Goal: Transaction & Acquisition: Book appointment/travel/reservation

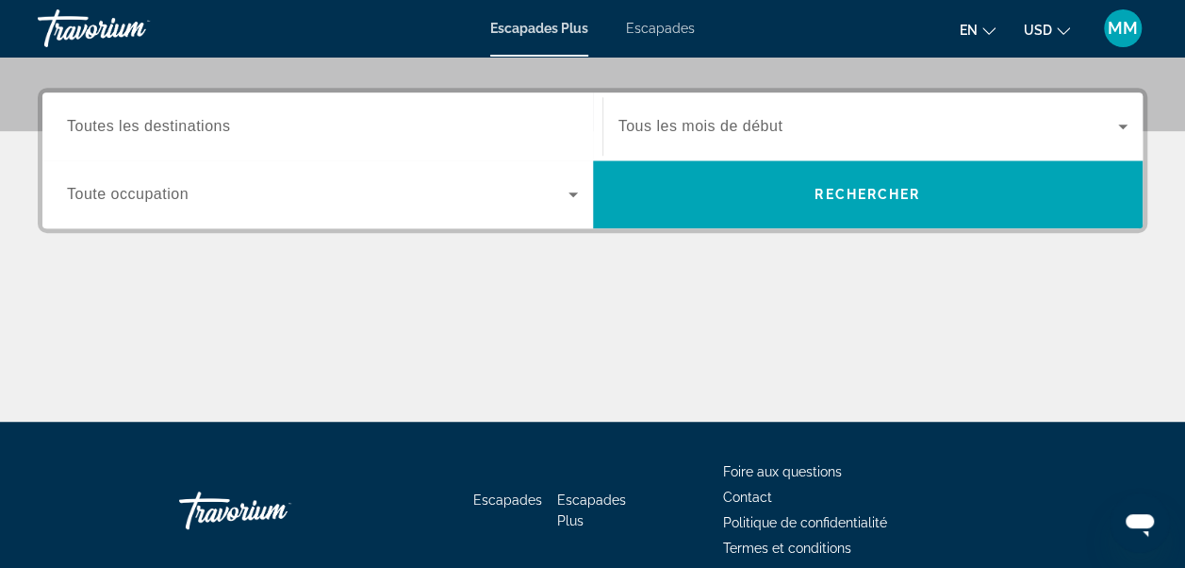
scroll to position [436, 0]
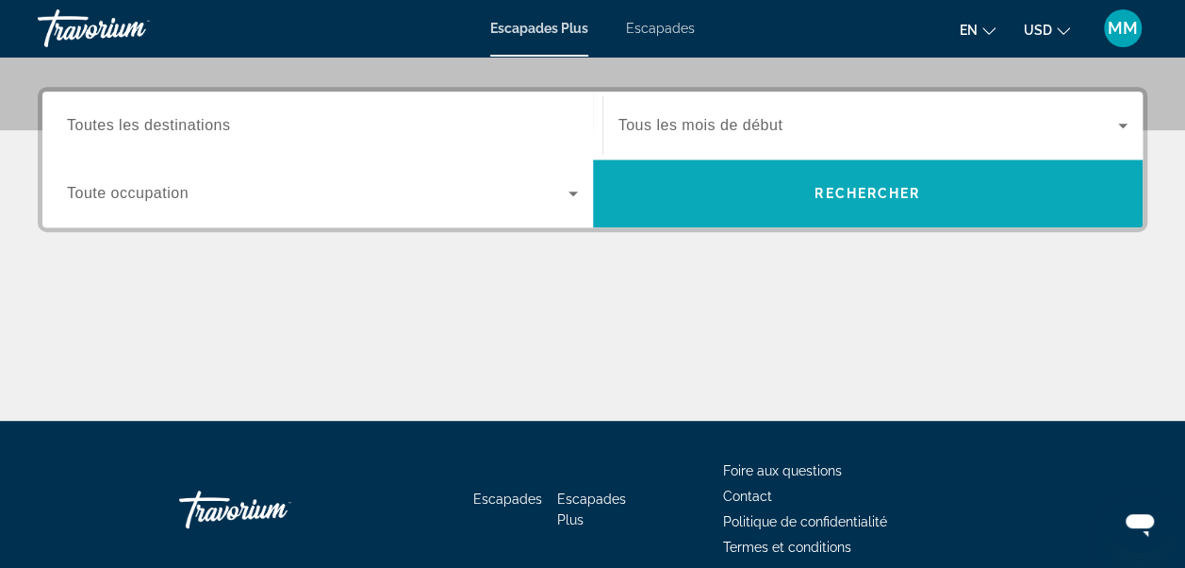
click at [760, 203] on span "Widget de recherche" at bounding box center [868, 193] width 551 height 45
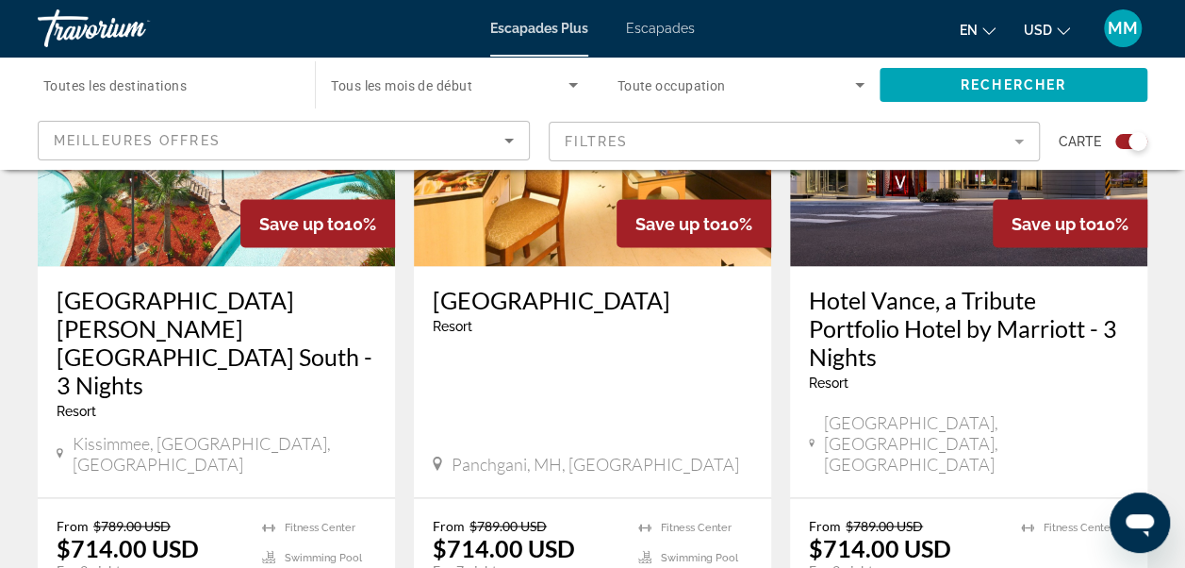
scroll to position [1544, 0]
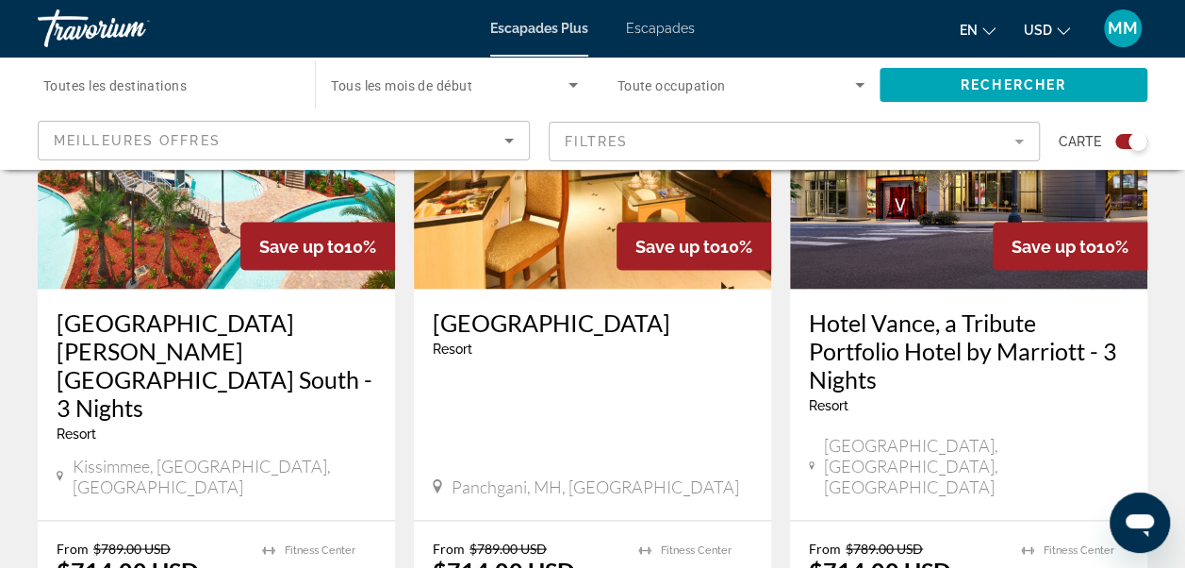
click at [1060, 33] on icon "Changer de devise" at bounding box center [1063, 31] width 13 height 13
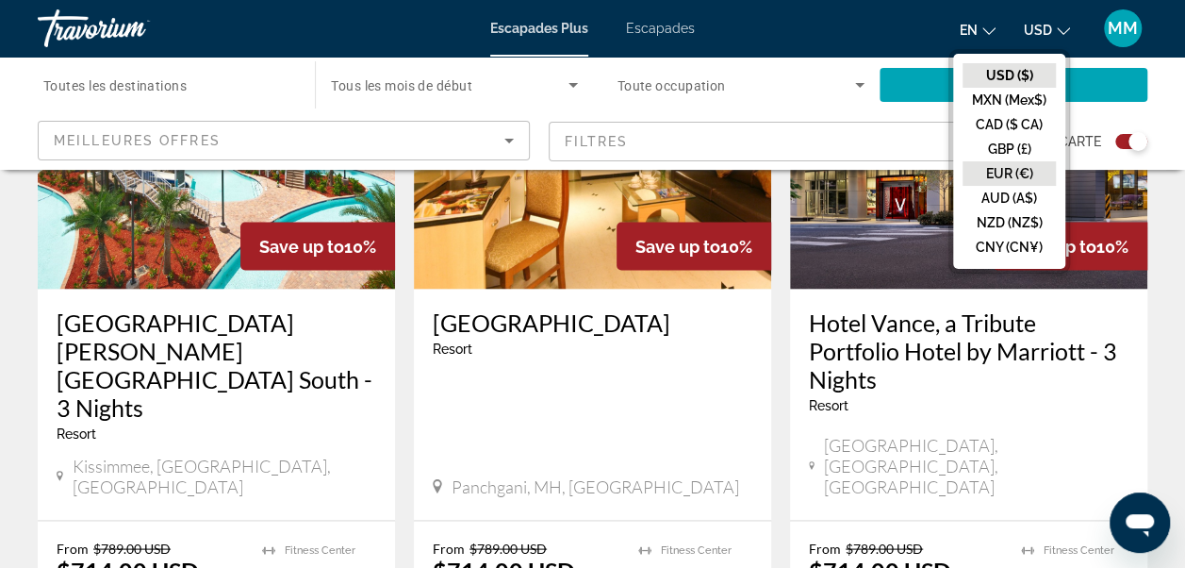
click at [1017, 171] on button "EUR (€)" at bounding box center [1009, 173] width 93 height 25
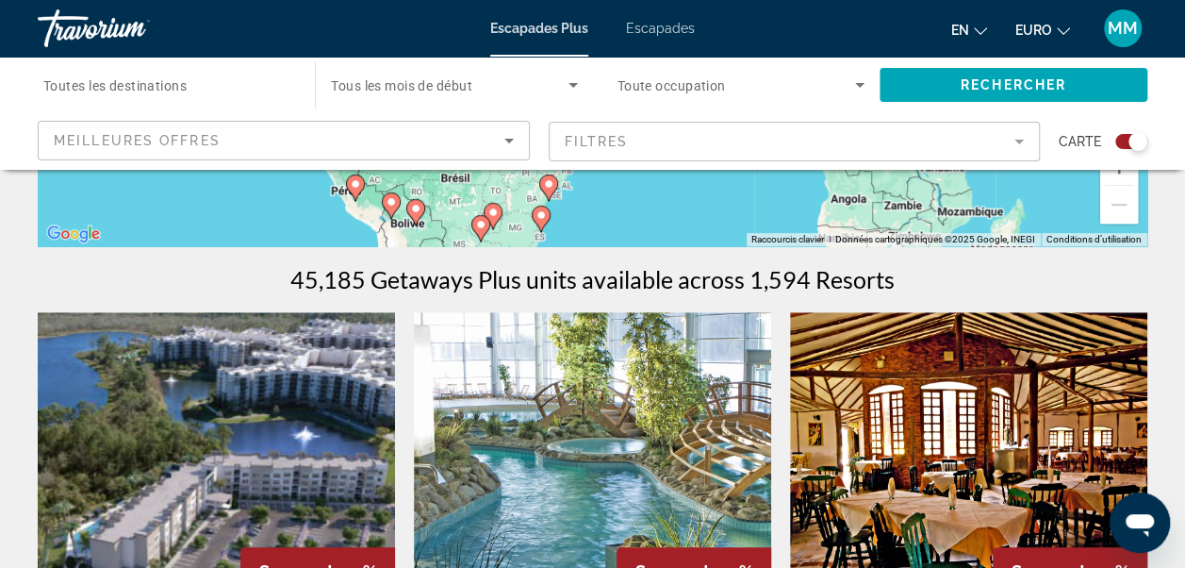
scroll to position [471, 0]
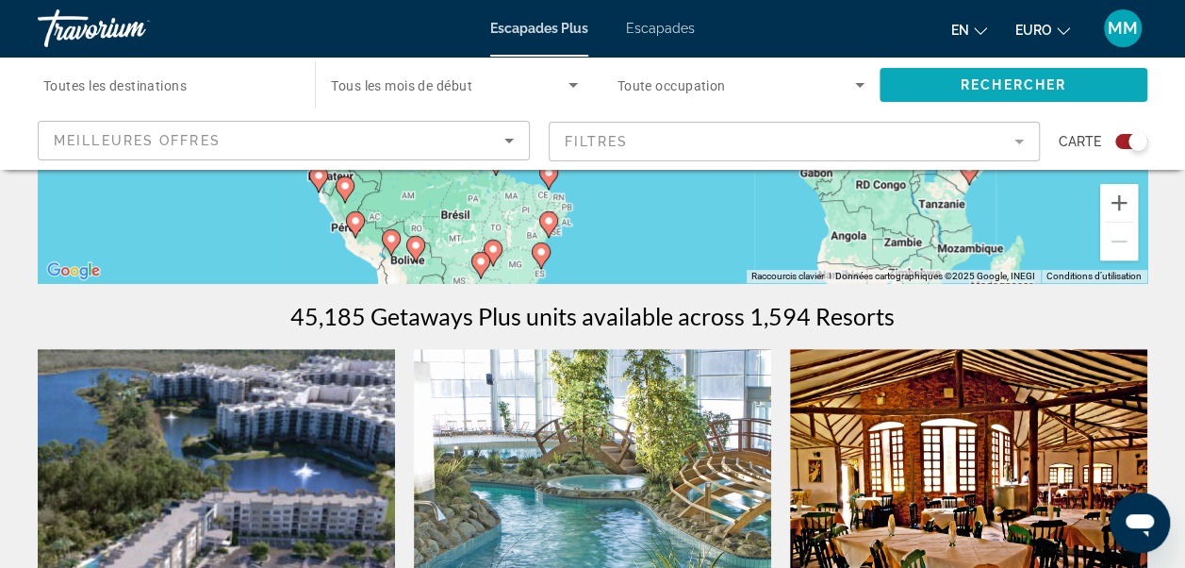
click at [977, 86] on span "Rechercher" at bounding box center [1014, 84] width 106 height 15
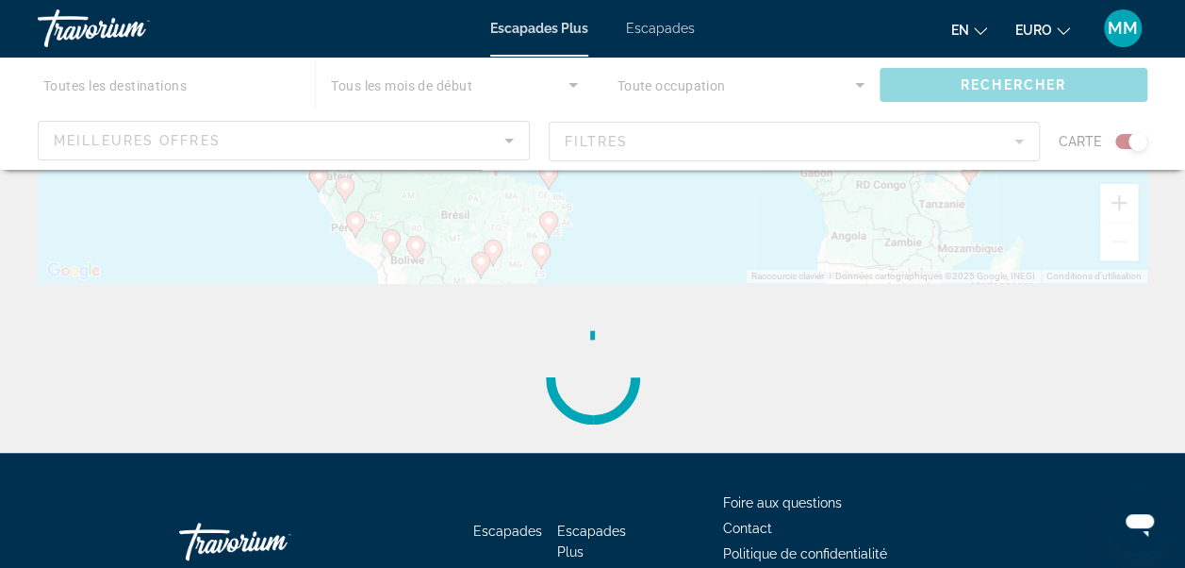
scroll to position [0, 0]
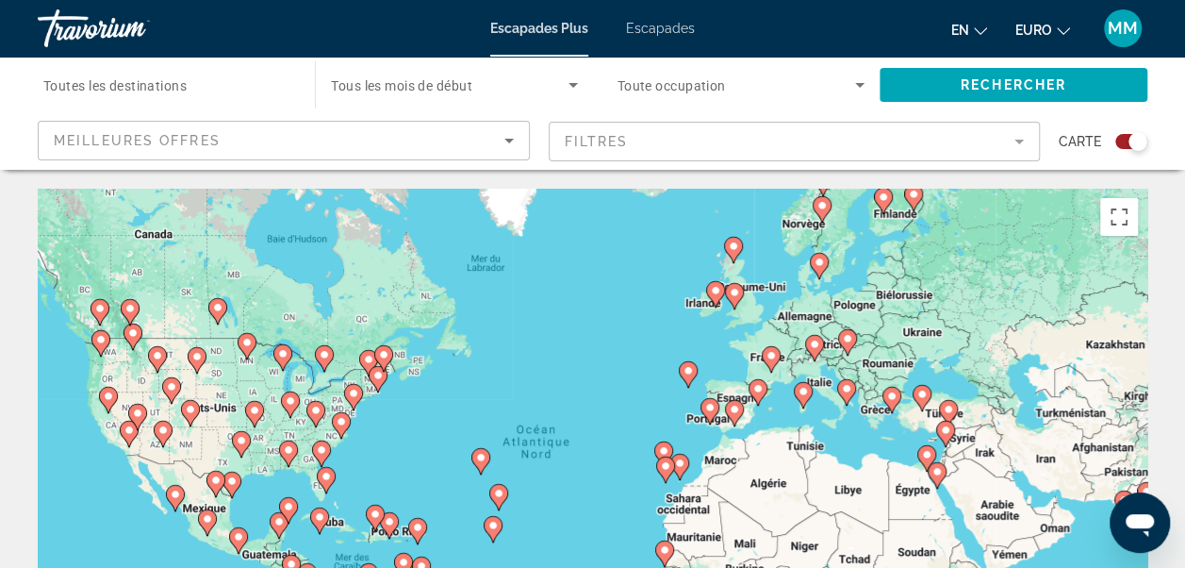
click at [880, 68] on button "Rechercher" at bounding box center [1014, 85] width 268 height 34
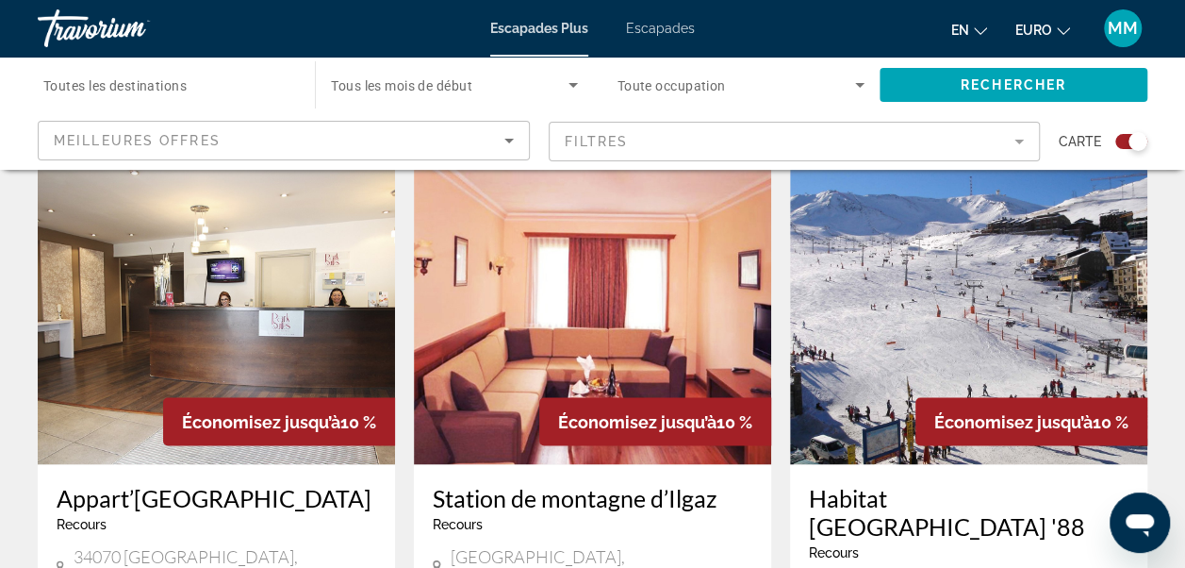
scroll to position [1370, 0]
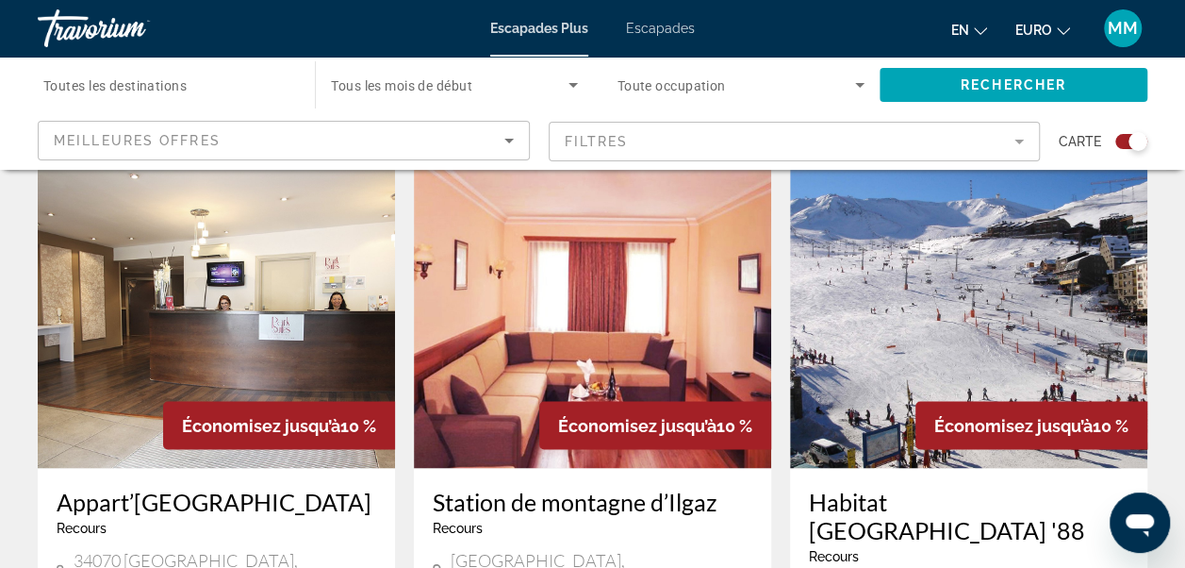
click at [503, 132] on icon "Trier par" at bounding box center [509, 140] width 23 height 23
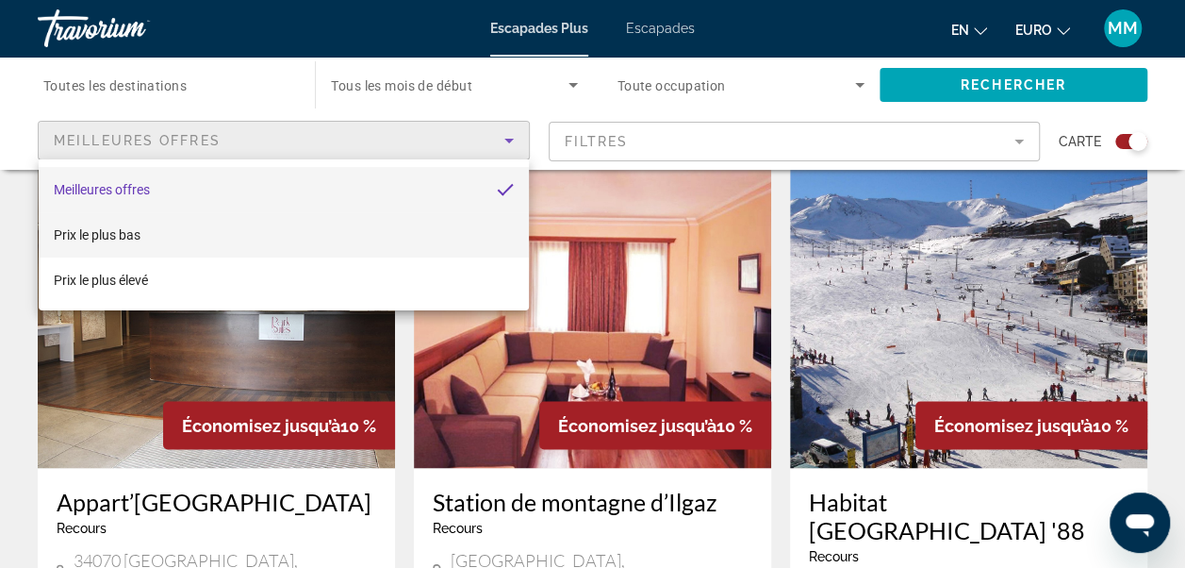
click at [407, 241] on mat-option "Prix le plus bas" at bounding box center [284, 234] width 490 height 45
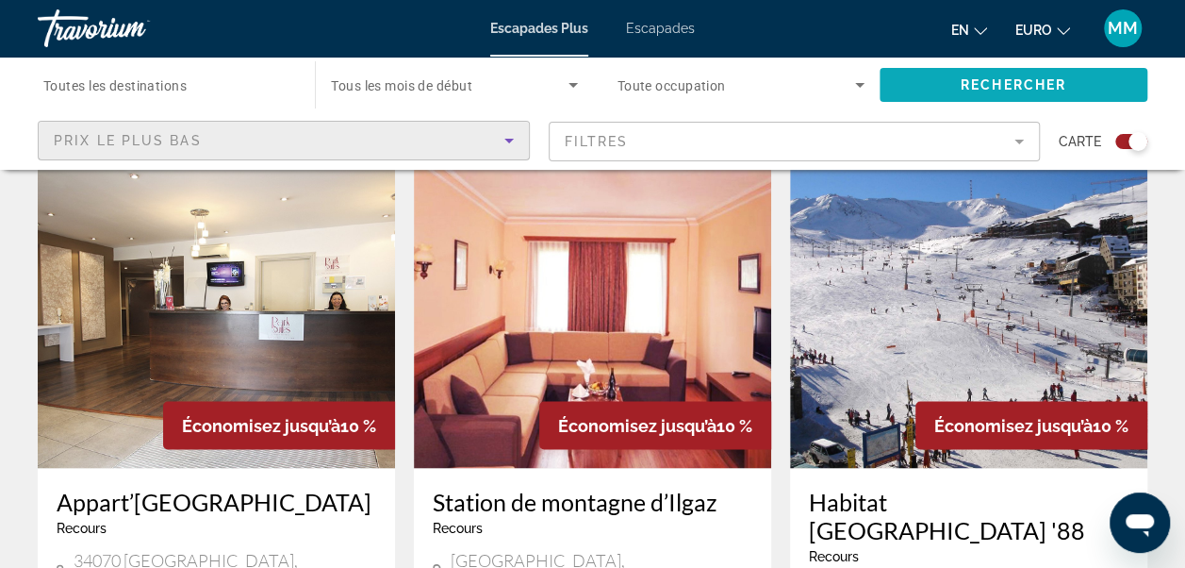
click at [918, 75] on span "Widget de recherche" at bounding box center [1014, 84] width 268 height 45
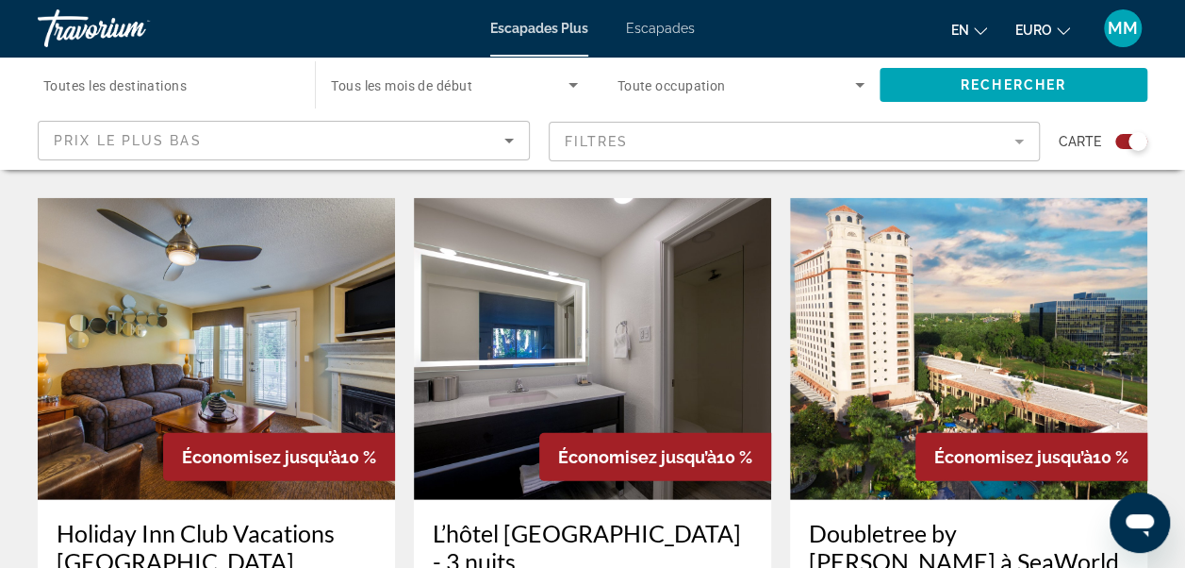
scroll to position [2309, 0]
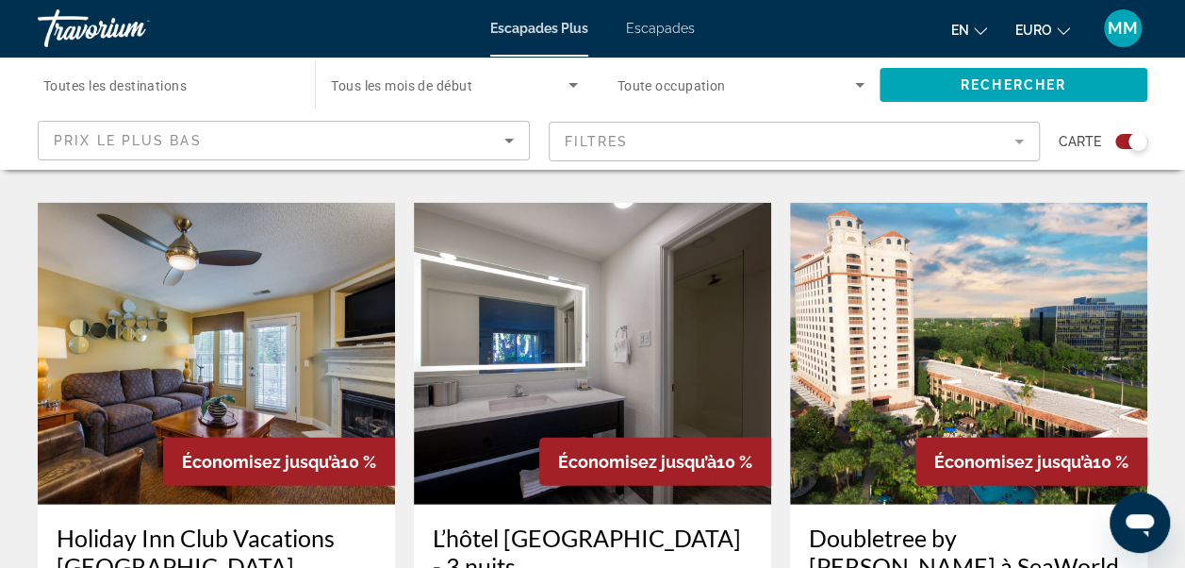
click at [521, 523] on h3 "L’hôtel [GEOGRAPHIC_DATA] - 3 nuits" at bounding box center [593, 551] width 320 height 57
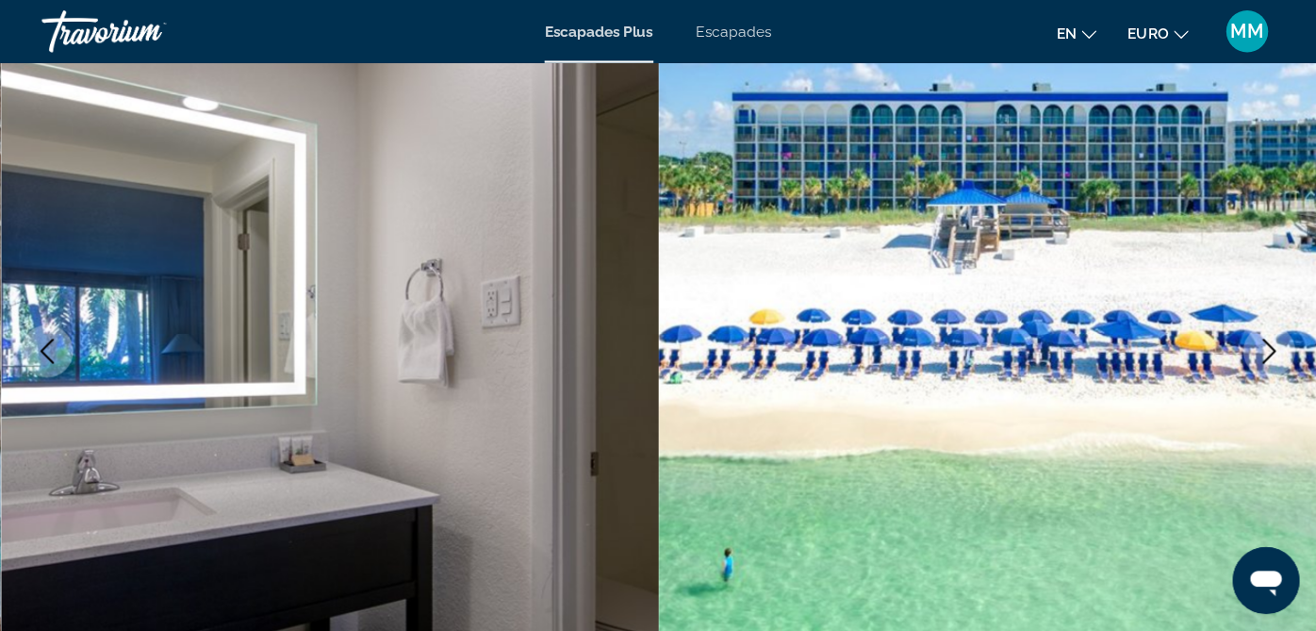
scroll to position [189, 0]
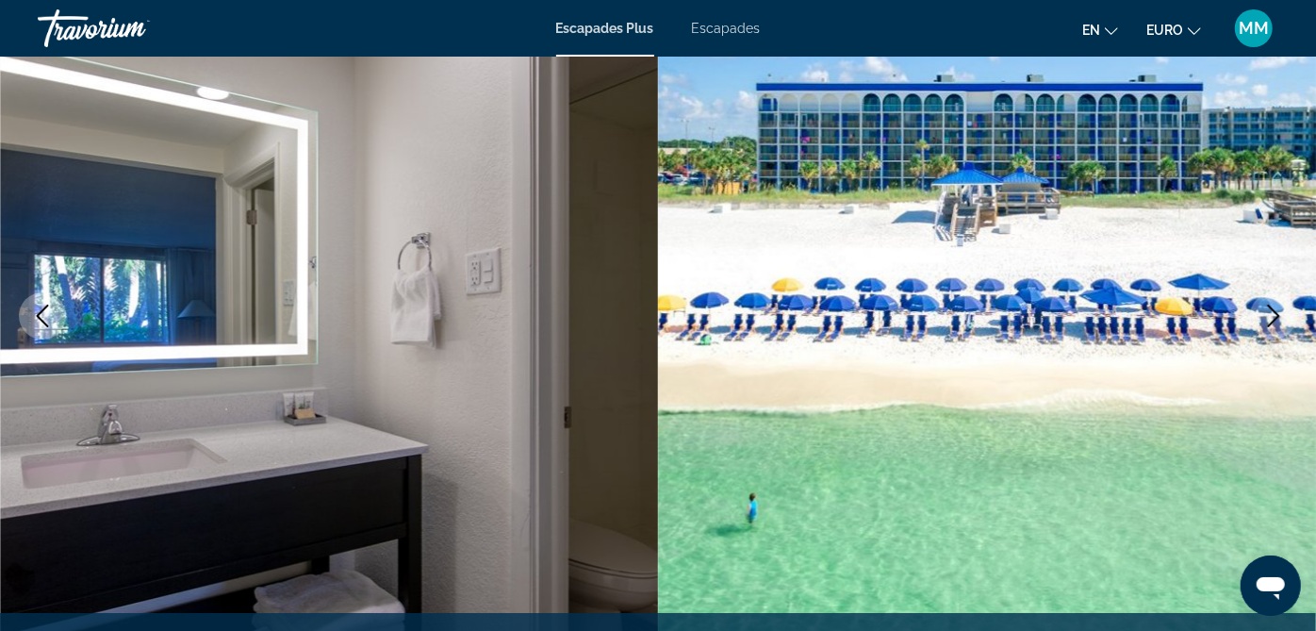
drag, startPoint x: 521, startPoint y: 326, endPoint x: 1091, endPoint y: 251, distance: 574.4
click at [1091, 251] on img "Contenu principal" at bounding box center [987, 316] width 658 height 896
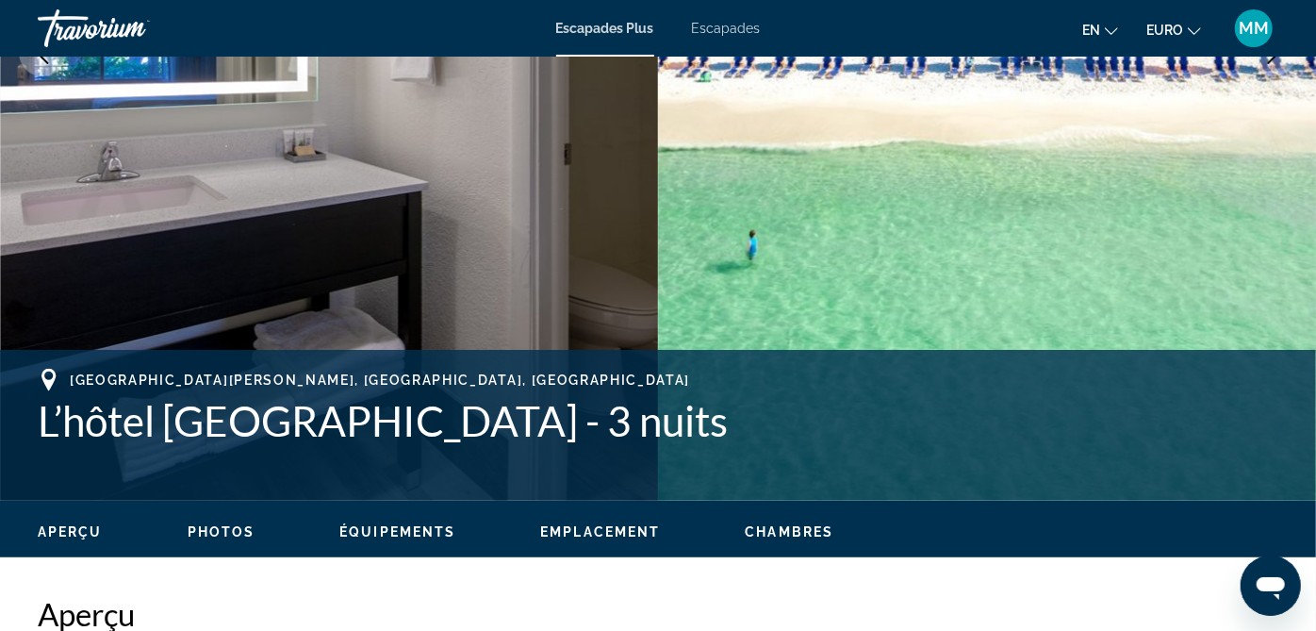
scroll to position [441, 0]
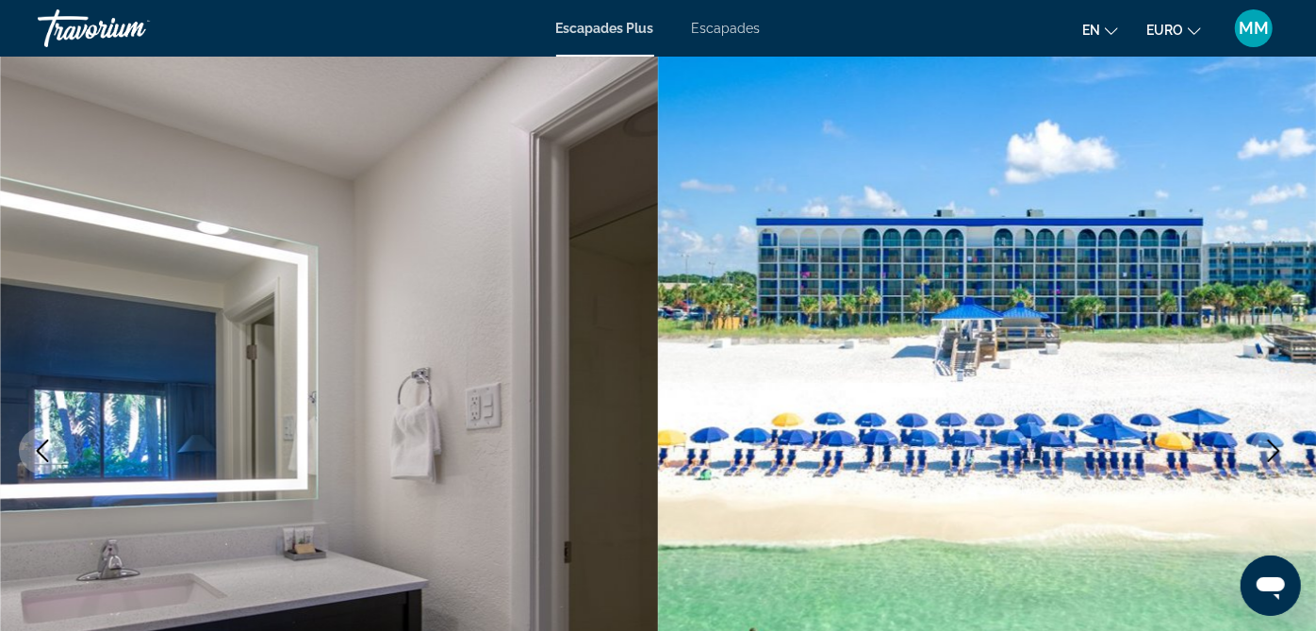
scroll to position [0, 0]
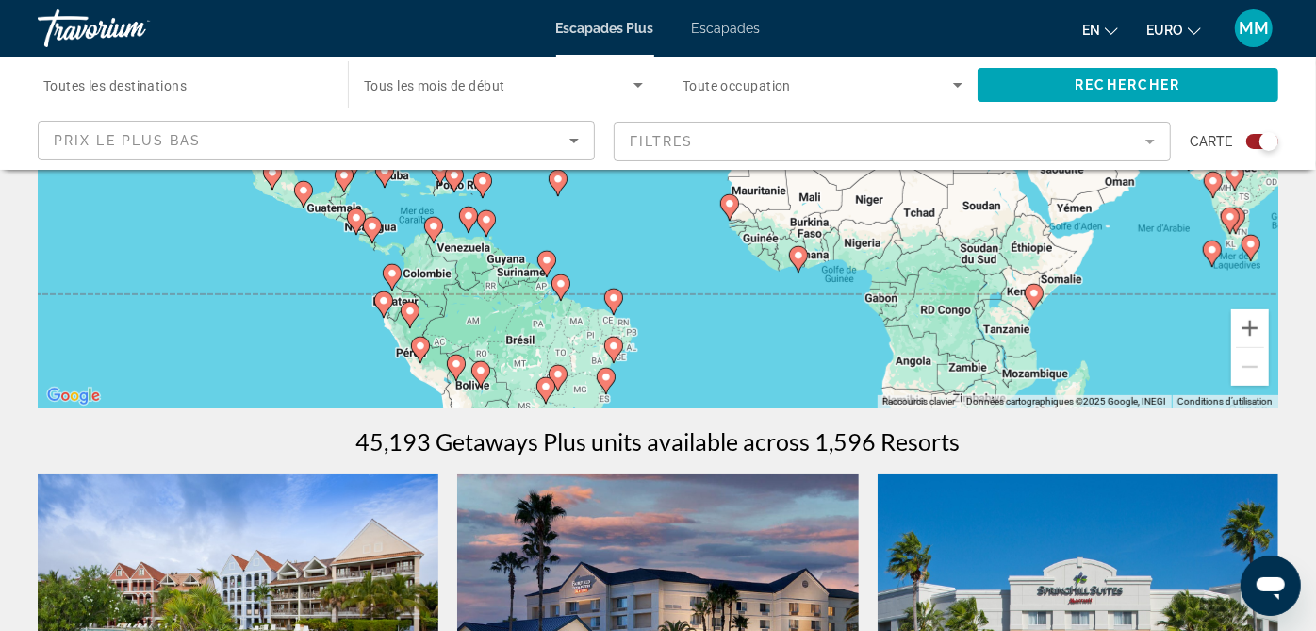
scroll to position [293, 0]
